Goal: Task Accomplishment & Management: Manage account settings

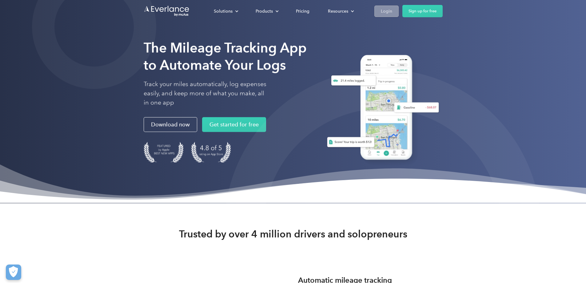
click at [328, 12] on link "Login" at bounding box center [387, 11] width 24 height 11
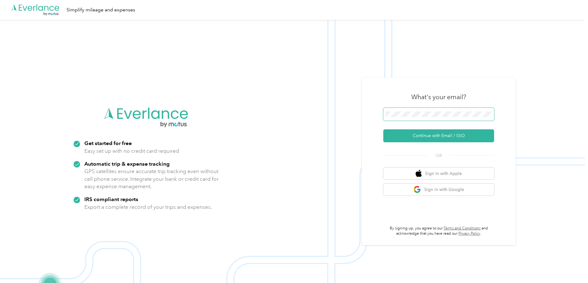
click at [399, 110] on span at bounding box center [438, 114] width 111 height 13
click at [437, 136] on button "Continue with Email / SSO" at bounding box center [438, 135] width 111 height 13
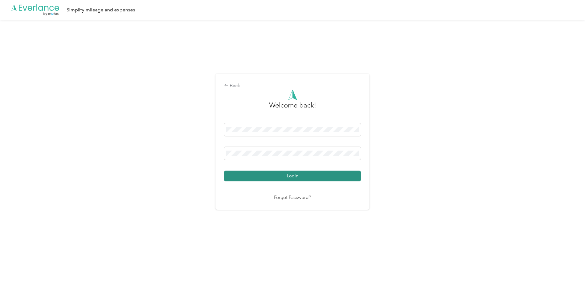
click at [278, 174] on button "Login" at bounding box center [292, 176] width 137 height 11
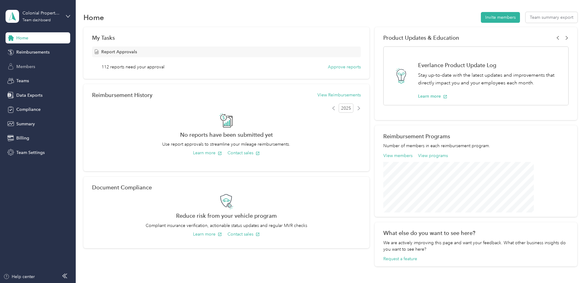
click at [30, 65] on span "Members" at bounding box center [25, 66] width 19 height 6
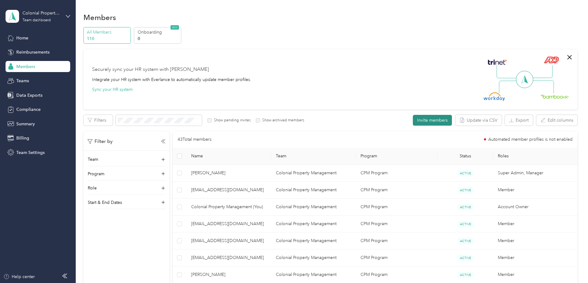
click at [413, 124] on button "Invite members" at bounding box center [432, 120] width 39 height 11
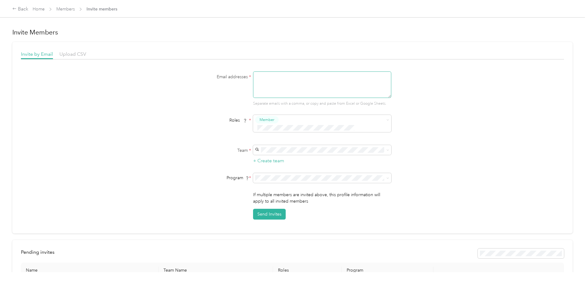
click at [261, 83] on textarea at bounding box center [322, 84] width 138 height 26
type textarea "kfairfield.colonialpm@gmail.com"
click at [288, 123] on body "Back Home Members Invite members Invite Members Invite by Email Upload CSV Emai…" at bounding box center [292, 141] width 585 height 283
click at [283, 125] on span at bounding box center [318, 128] width 126 height 6
click at [280, 139] on body "Back Home Members Invite members Invite Members Invite by Email Upload CSV Emai…" at bounding box center [292, 141] width 585 height 283
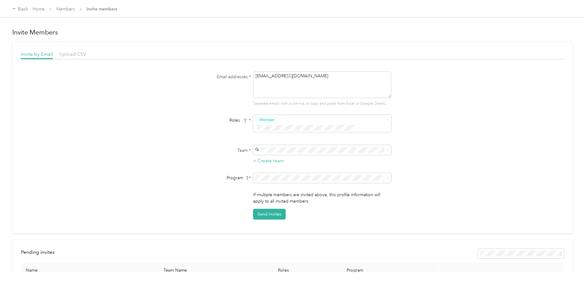
click at [276, 162] on li "Colonial Property Management (Main organization) Colonial Property Management +…" at bounding box center [321, 157] width 138 height 18
click at [267, 209] on button "Send Invites" at bounding box center [269, 214] width 33 height 11
